Goal: Task Accomplishment & Management: Use online tool/utility

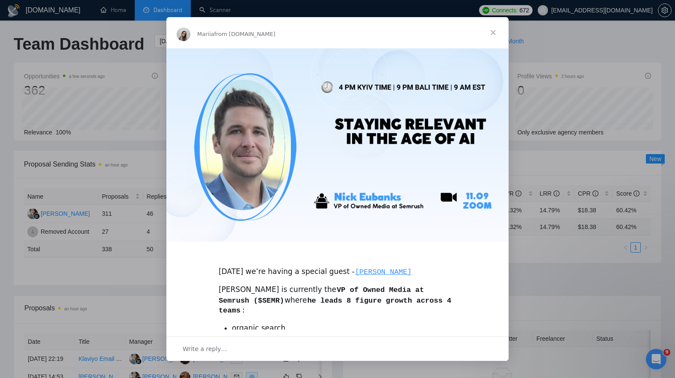
click at [499, 29] on span "Close" at bounding box center [493, 32] width 31 height 31
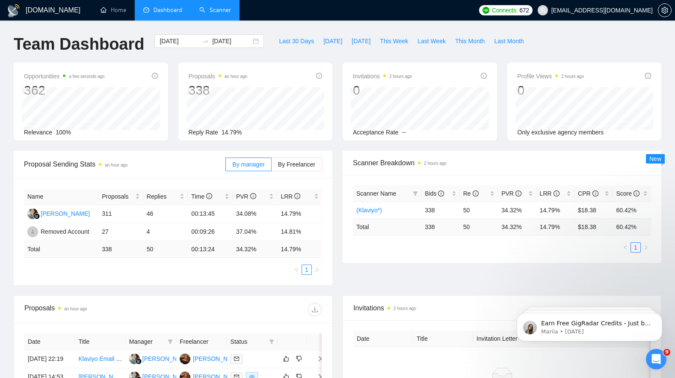
click at [227, 6] on link "Scanner" at bounding box center [215, 9] width 32 height 7
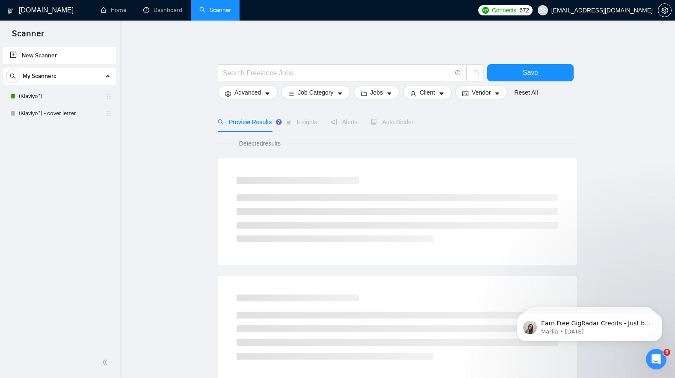
click at [76, 86] on div "My Scanners (Klaviyo*) (Klaviyo*) - cover letter" at bounding box center [59, 95] width 113 height 54
click at [72, 91] on link "(Klaviyo*)" at bounding box center [59, 96] width 81 height 17
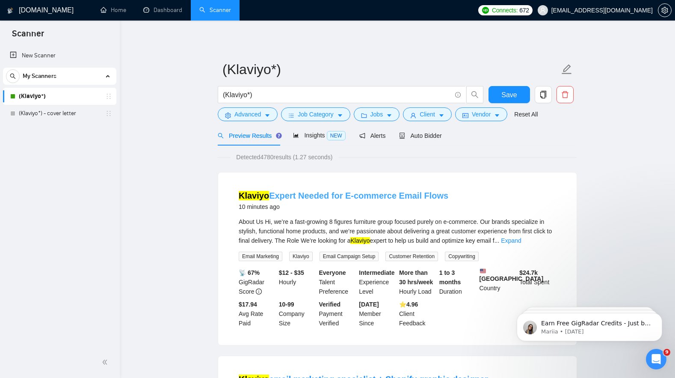
click at [374, 191] on link "Klaviyo Expert Needed for E-commerce Email Flows" at bounding box center [344, 195] width 210 height 9
